Goal: Transaction & Acquisition: Obtain resource

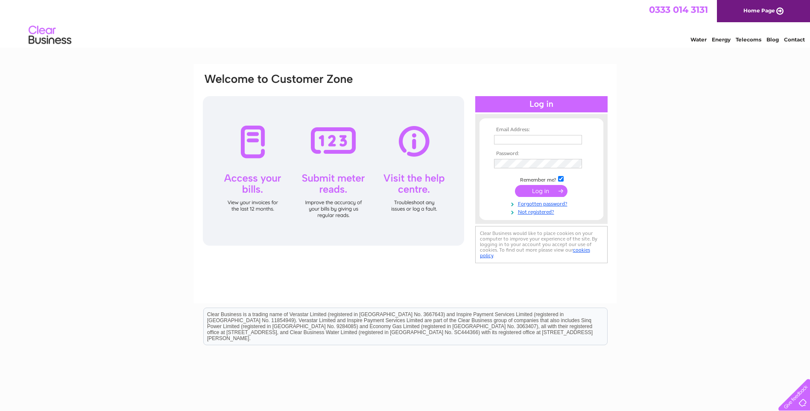
type input "accounts@abbablinds.com"
click at [531, 187] on input "submit" at bounding box center [541, 191] width 53 height 12
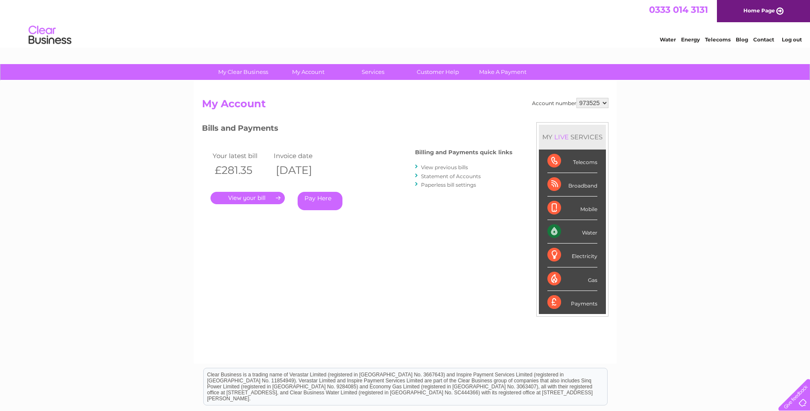
click at [263, 196] on link "." at bounding box center [248, 198] width 74 height 12
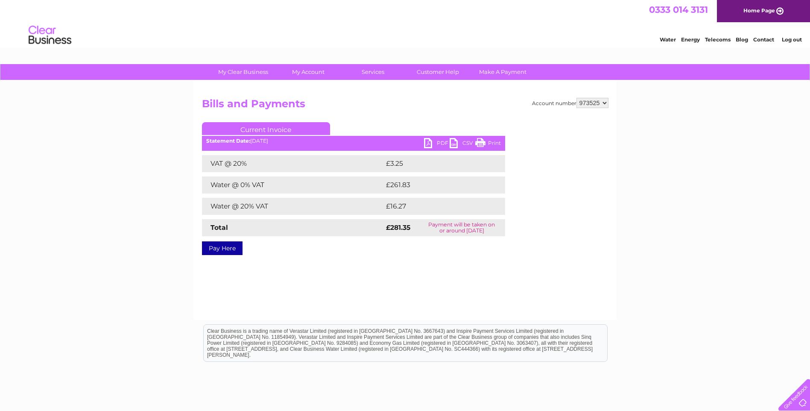
click at [428, 142] on link "PDF" at bounding box center [437, 144] width 26 height 12
